Goal: Task Accomplishment & Management: Manage account settings

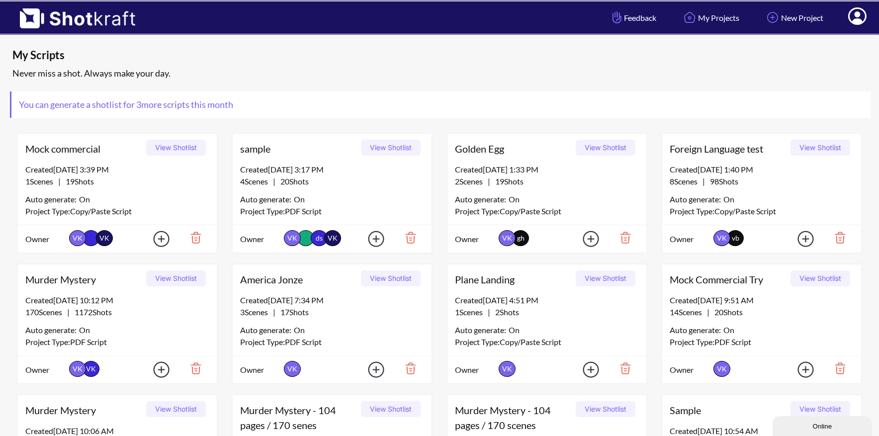
click at [856, 16] on icon at bounding box center [857, 17] width 10 height 12
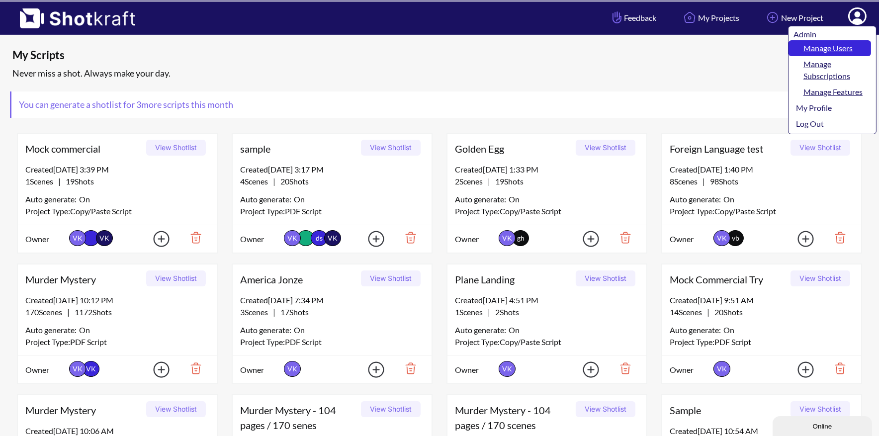
click at [821, 51] on link "Manage Users" at bounding box center [829, 48] width 82 height 16
